Goal: Task Accomplishment & Management: Manage account settings

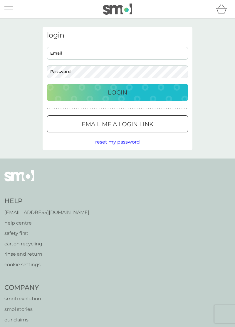
click at [63, 52] on input "Email" at bounding box center [117, 53] width 141 height 13
click at [60, 55] on input "Email" at bounding box center [117, 53] width 141 height 13
type input "pamjackson189@gmail.com"
click at [123, 95] on p "Login" at bounding box center [117, 92] width 19 height 9
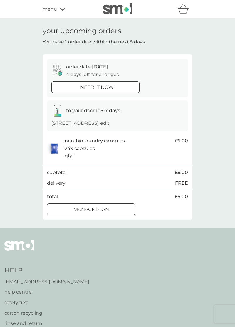
click at [107, 211] on p "Manage plan" at bounding box center [90, 210] width 35 height 8
